Goal: Find contact information: Find contact information

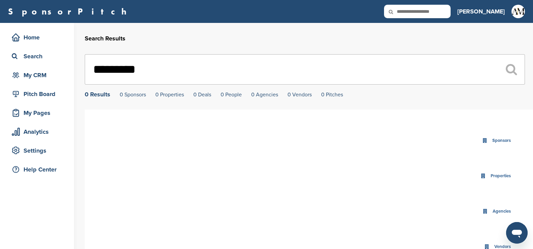
drag, startPoint x: 166, startPoint y: 65, endPoint x: 83, endPoint y: 68, distance: 82.8
click at [83, 68] on div "Home Search My CRM Pitch Board My Pages Analytics Settings Help Center Search R…" at bounding box center [266, 211] width 533 height 377
drag, startPoint x: 138, startPoint y: 68, endPoint x: 237, endPoint y: 69, distance: 98.9
click at [237, 69] on input "**********" at bounding box center [305, 69] width 440 height 30
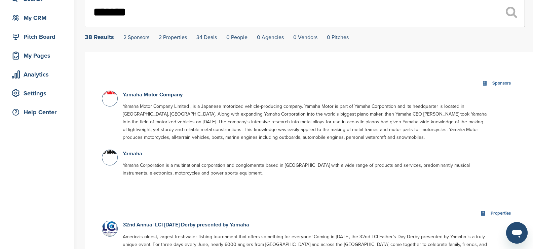
scroll to position [58, 0]
type input "******"
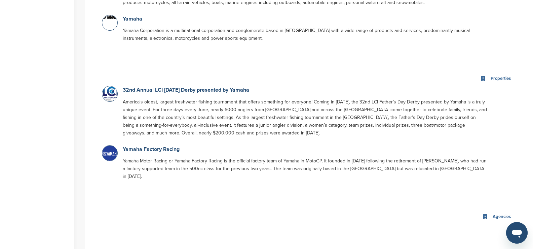
scroll to position [192, 0]
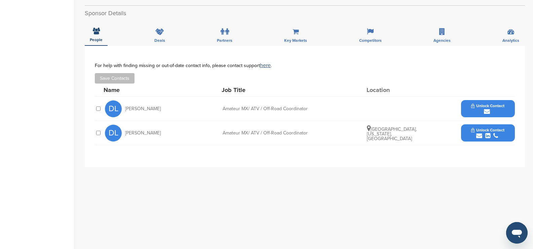
scroll to position [191, 0]
click at [467, 109] on button "Unlock Contact" at bounding box center [487, 108] width 49 height 20
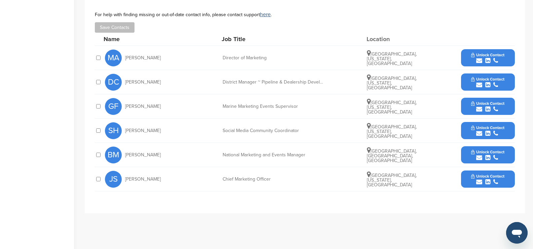
scroll to position [224, 0]
click at [466, 104] on button "Unlock Contact" at bounding box center [487, 106] width 49 height 20
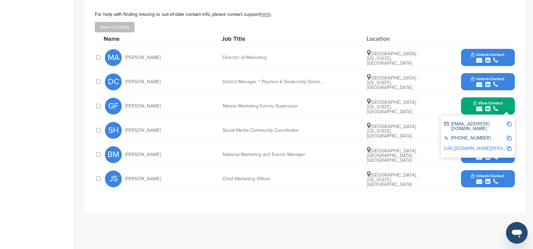
drag, startPoint x: 451, startPoint y: 123, endPoint x: 483, endPoint y: 138, distance: 35.1
click at [483, 138] on div "gordon_freeman@yamaha-motor.com +1 714-761-7740 http://www.linkedin.com/in/gord…" at bounding box center [478, 137] width 74 height 42
click at [490, 130] on div "gordon_freeman@yamaha-motor.com" at bounding box center [475, 125] width 62 height 9
click at [511, 124] on img at bounding box center [509, 123] width 5 height 5
click at [510, 139] on img at bounding box center [509, 138] width 5 height 5
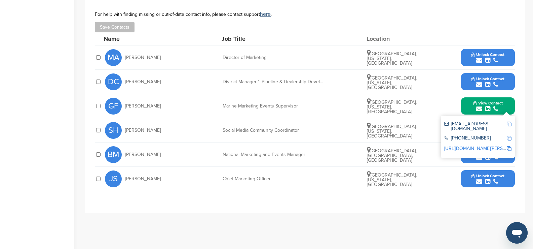
click at [318, 210] on div "**********" at bounding box center [305, 104] width 440 height 218
click at [466, 106] on button "View Contact" at bounding box center [488, 106] width 46 height 20
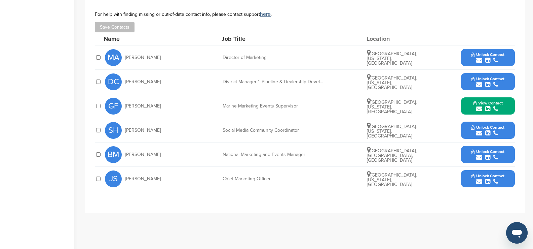
click at [466, 133] on button "Unlock Contact" at bounding box center [487, 130] width 49 height 20
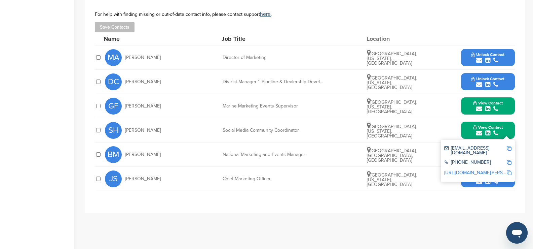
click at [510, 148] on img at bounding box center [509, 148] width 5 height 5
click at [471, 172] on link "http://www.linkedin.com/in/saleta-hall-a04476190" at bounding box center [485, 173] width 82 height 6
click at [469, 130] on button "View Contact" at bounding box center [488, 130] width 46 height 20
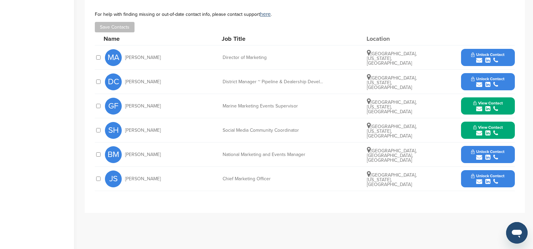
click at [467, 105] on button "View Contact" at bounding box center [488, 106] width 46 height 20
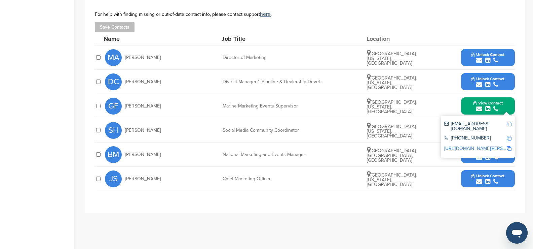
click at [467, 105] on button "View Contact" at bounding box center [488, 106] width 46 height 20
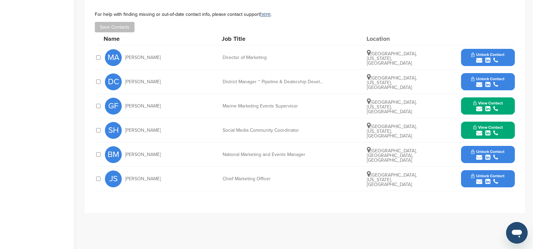
click at [467, 105] on button "View Contact" at bounding box center [488, 106] width 46 height 20
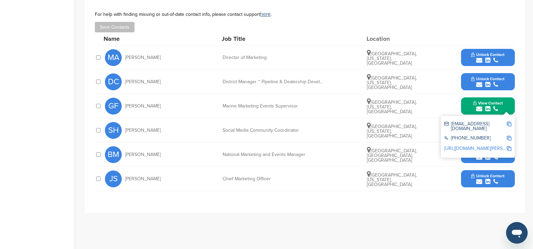
click at [466, 150] on link "http://www.linkedin.com/in/gordon-freeman-a3163238" at bounding box center [485, 148] width 82 height 6
